Goal: Transaction & Acquisition: Purchase product/service

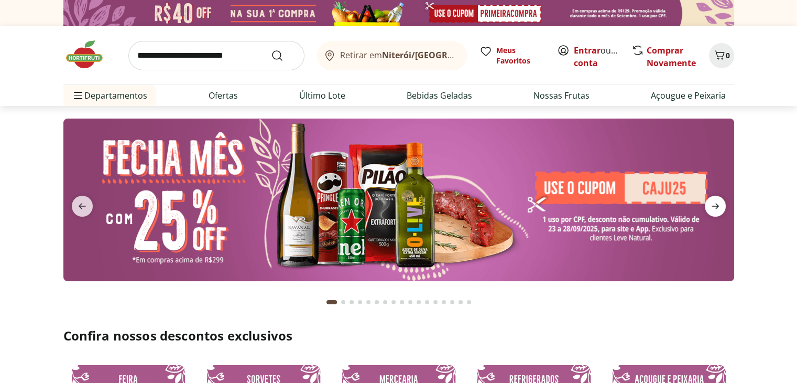
click at [718, 211] on icon "next" at bounding box center [715, 206] width 13 height 13
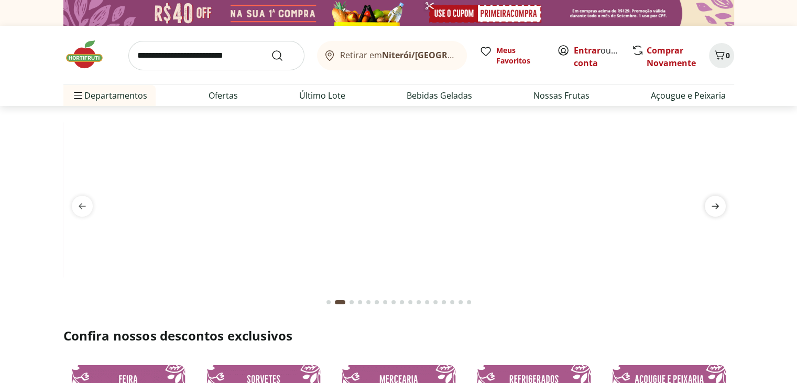
click at [718, 211] on icon "next" at bounding box center [715, 206] width 13 height 13
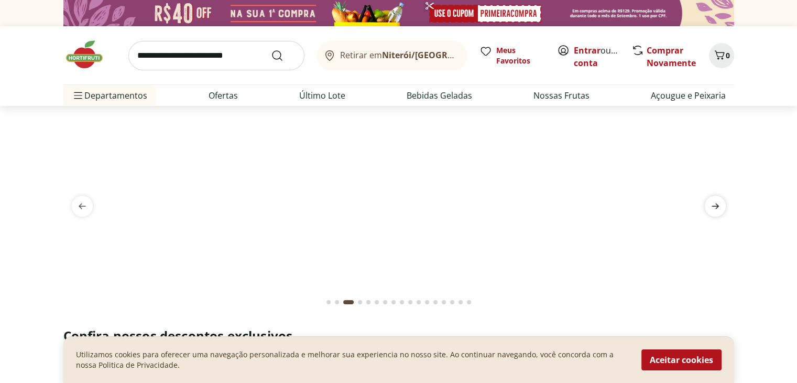
click at [718, 211] on icon "next" at bounding box center [715, 206] width 13 height 13
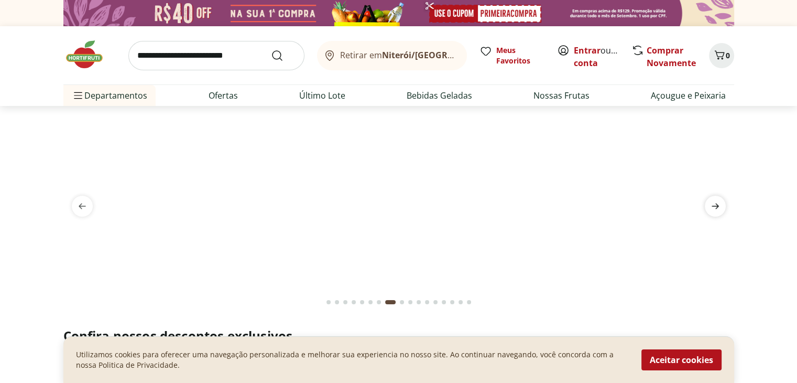
click at [718, 211] on icon "next" at bounding box center [715, 206] width 13 height 13
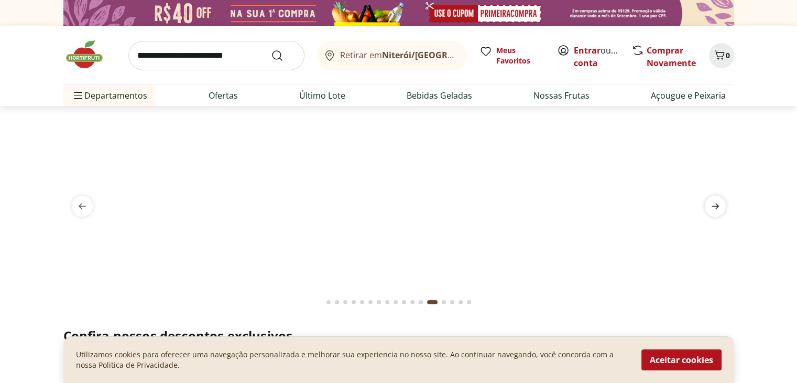
click at [718, 211] on icon "next" at bounding box center [715, 206] width 13 height 13
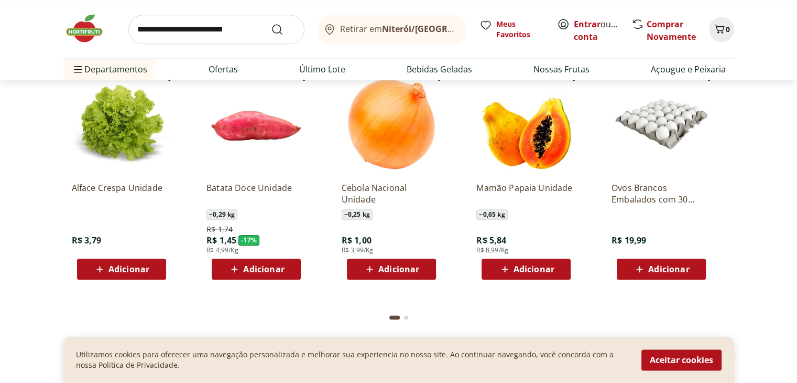
scroll to position [854, 0]
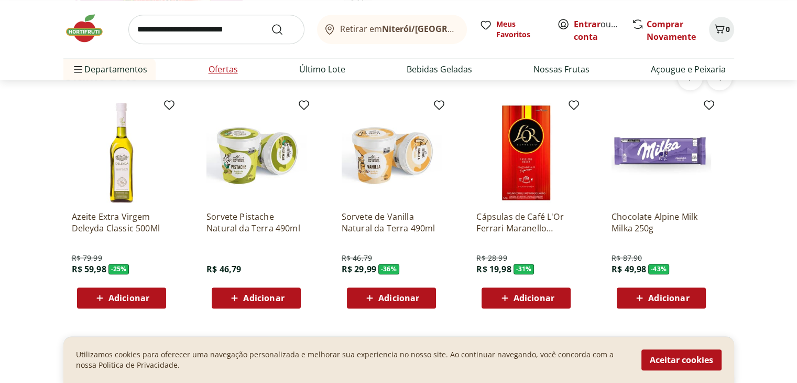
click at [236, 68] on link "Ofertas" at bounding box center [223, 69] width 29 height 13
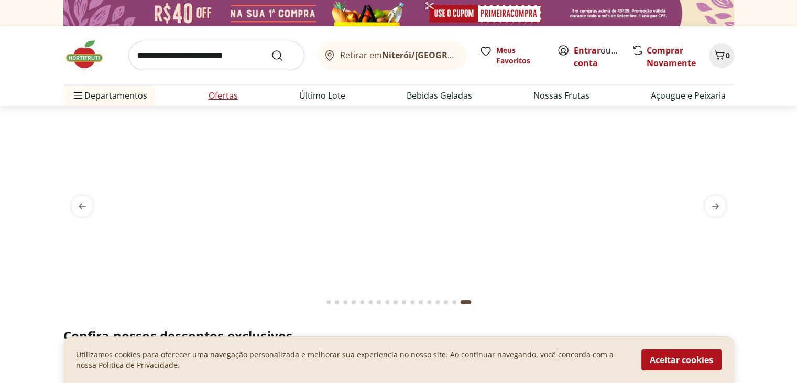
select select "**********"
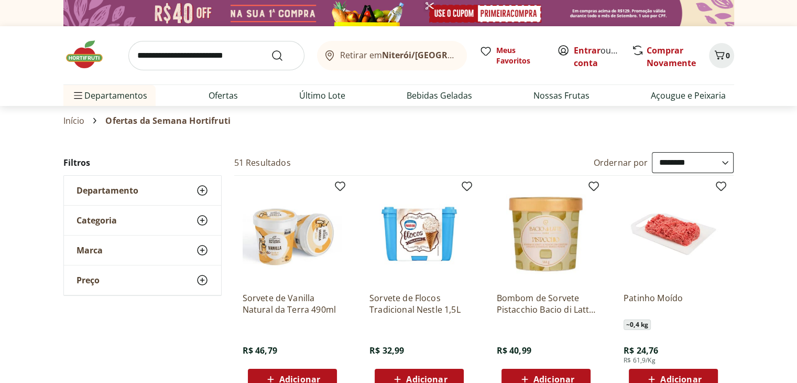
click at [719, 336] on div "Patinho Moído ~ 0,4 kg R$ 24,76 R$ 61,9/Kg Adicionar" at bounding box center [674, 337] width 100 height 106
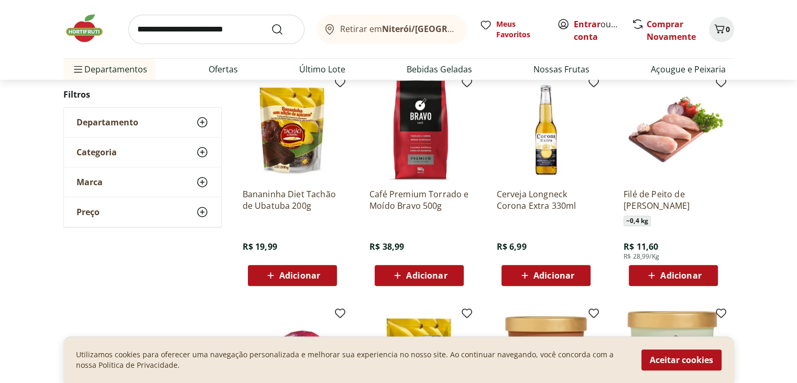
scroll to position [669, 0]
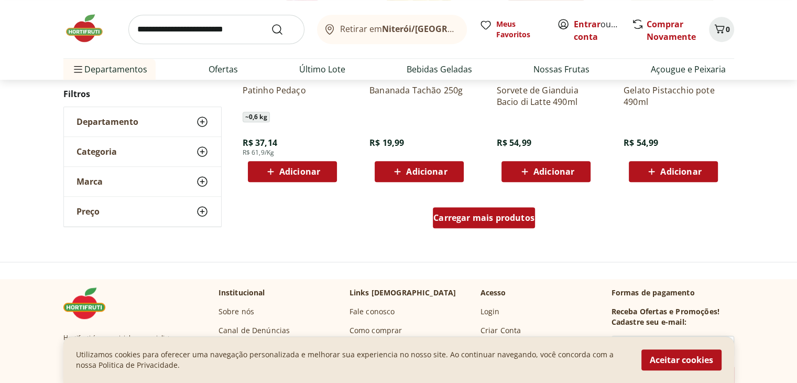
click at [525, 213] on span "Carregar mais produtos" at bounding box center [483, 217] width 101 height 8
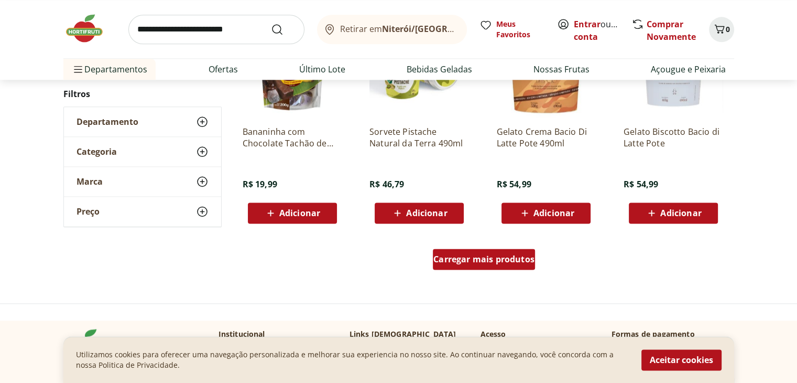
scroll to position [1340, 0]
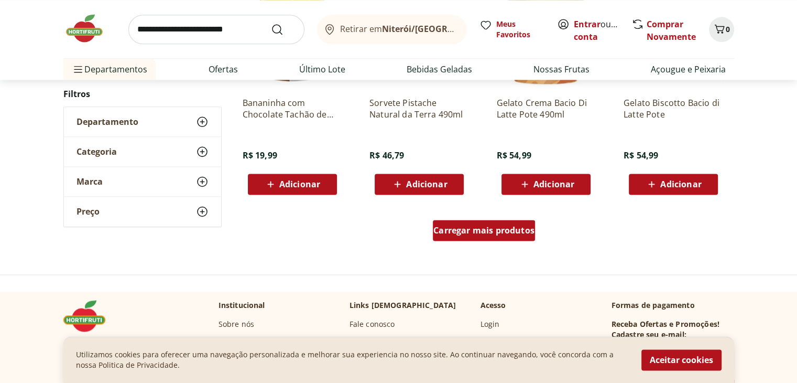
click at [522, 226] on span "Carregar mais produtos" at bounding box center [483, 230] width 101 height 8
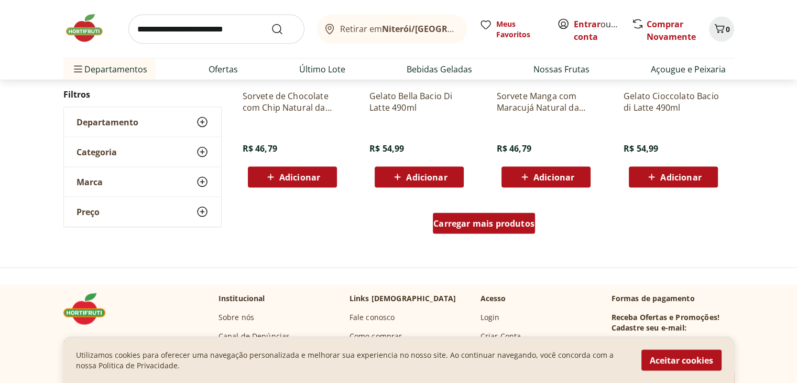
scroll to position [2074, 0]
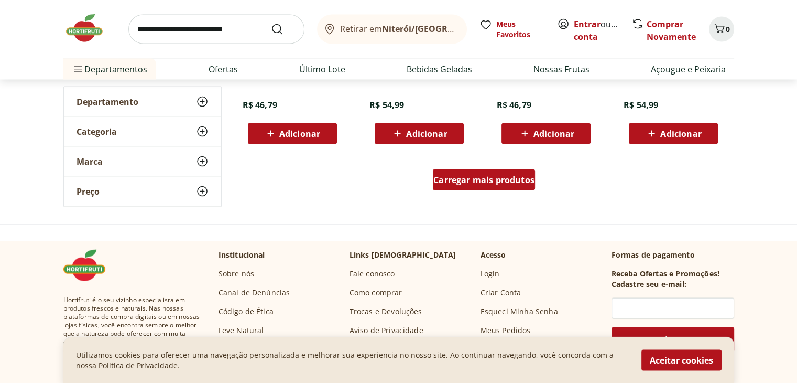
click at [519, 189] on div "Carregar mais produtos" at bounding box center [484, 179] width 102 height 21
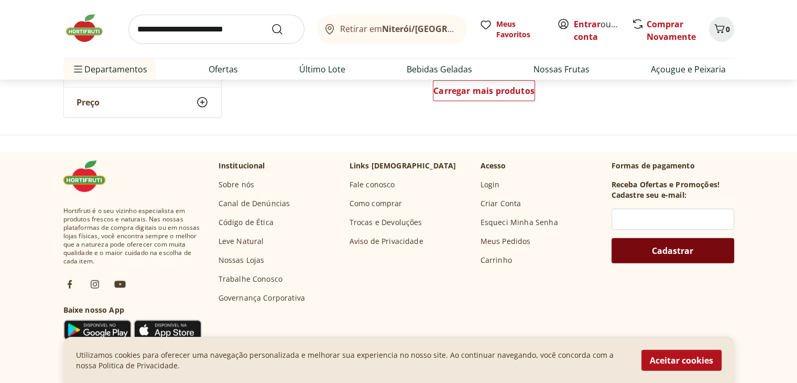
scroll to position [2849, 0]
